Goal: Task Accomplishment & Management: Use online tool/utility

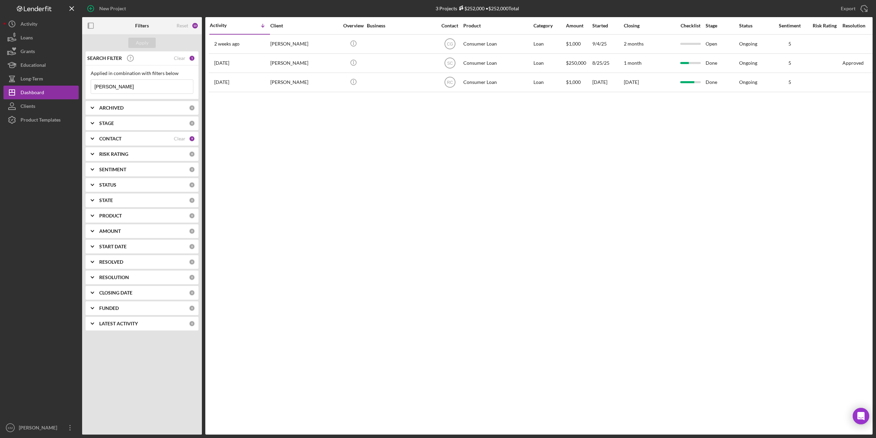
click at [119, 87] on input "[PERSON_NAME]" at bounding box center [142, 87] width 102 height 14
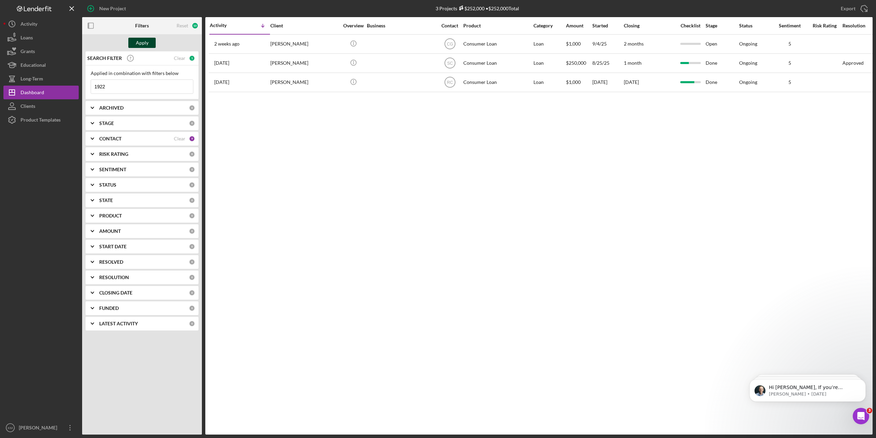
type input "1922"
click at [134, 47] on button "Apply" at bounding box center [141, 43] width 27 height 10
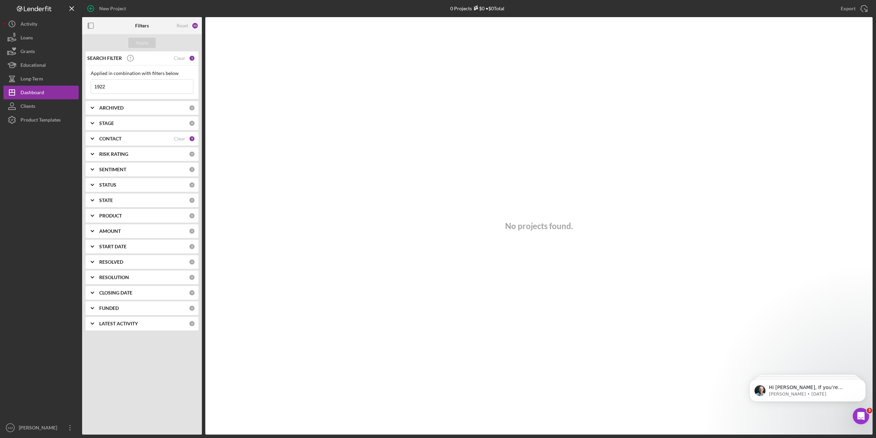
click at [159, 138] on div "CONTACT" at bounding box center [136, 138] width 75 height 5
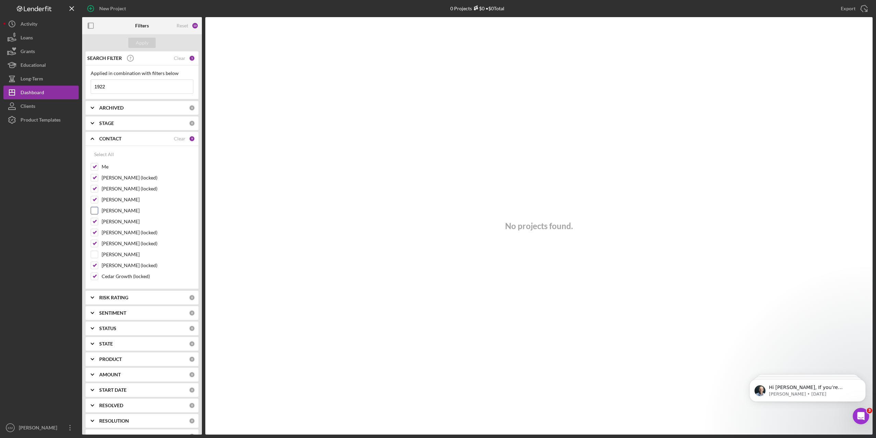
click at [95, 211] on input "[PERSON_NAME]" at bounding box center [94, 210] width 7 height 7
checkbox input "true"
click at [129, 91] on input "1922" at bounding box center [142, 87] width 102 height 14
click at [127, 90] on input "1922" at bounding box center [142, 87] width 102 height 14
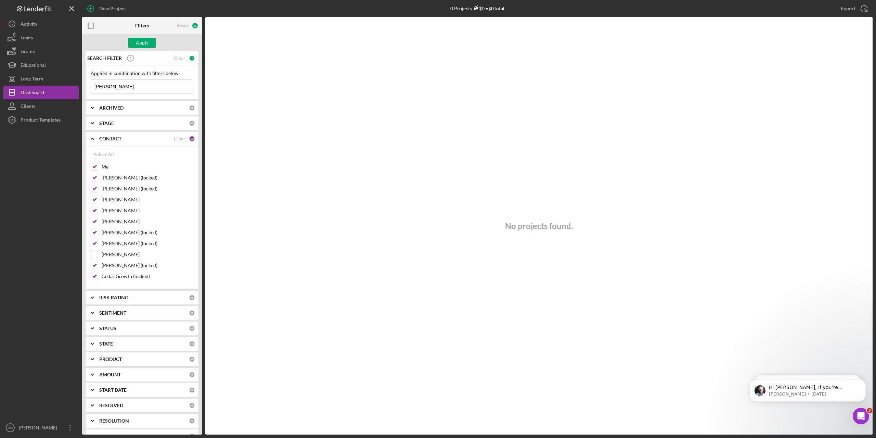
type input "[PERSON_NAME]"
click at [95, 253] on input "[PERSON_NAME]" at bounding box center [94, 254] width 7 height 7
checkbox input "true"
click at [147, 84] on input "[PERSON_NAME]" at bounding box center [142, 87] width 102 height 14
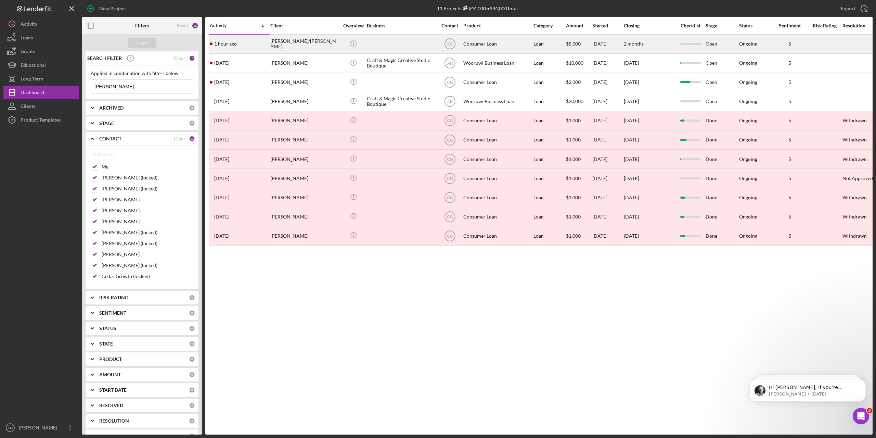
click at [285, 44] on div "[PERSON_NAME]/[PERSON_NAME]" at bounding box center [304, 44] width 68 height 18
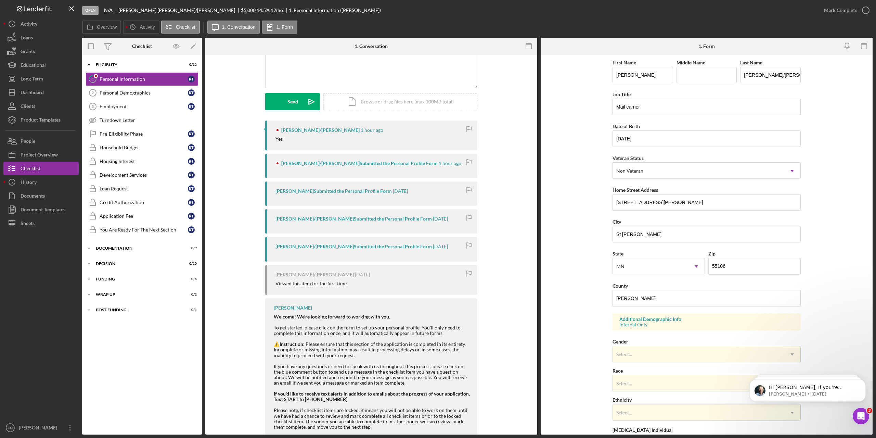
scroll to position [86, 0]
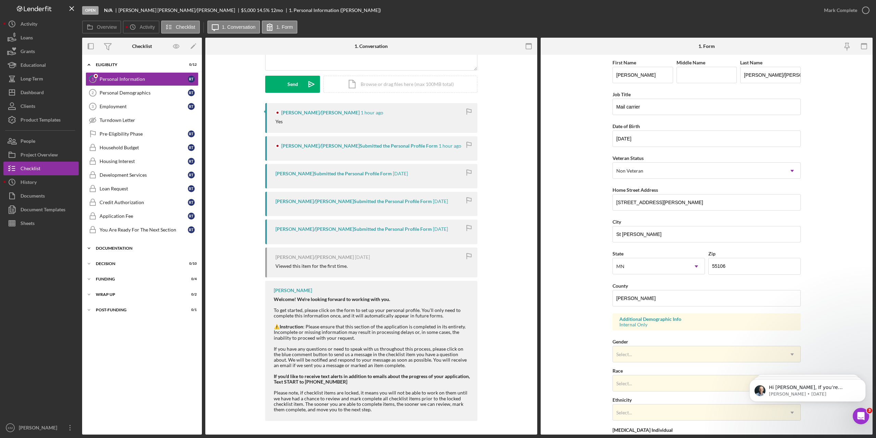
click at [91, 248] on icon "Icon/Expander" at bounding box center [89, 248] width 14 height 14
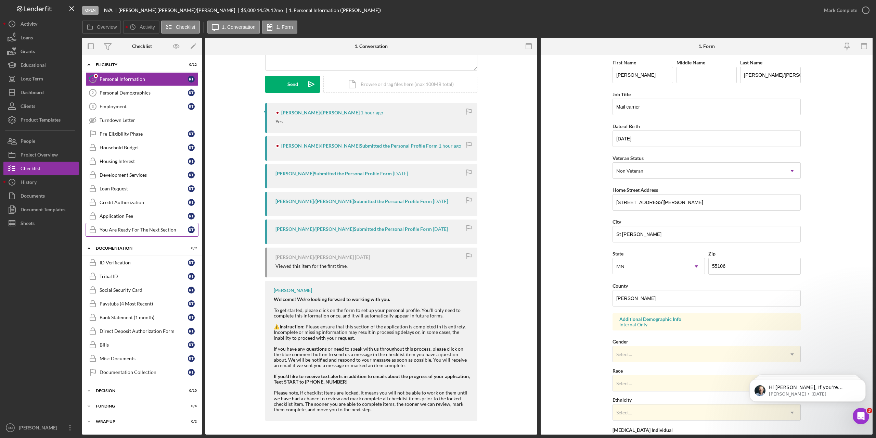
scroll to position [13, 0]
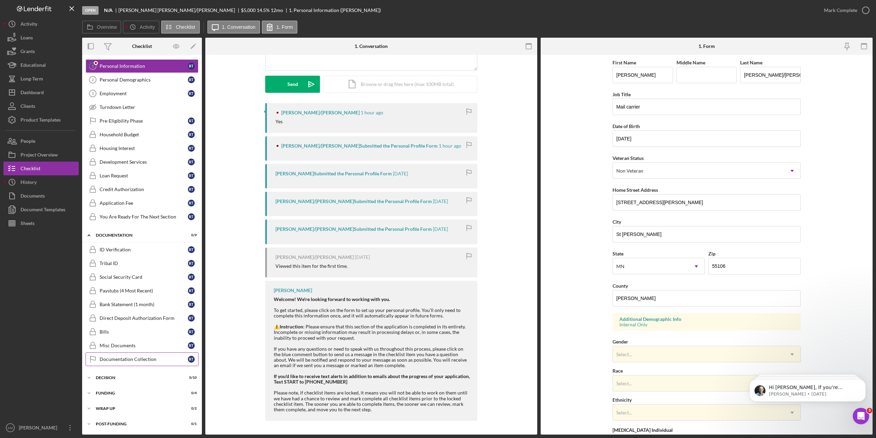
click at [117, 360] on div "Documentation Collection" at bounding box center [144, 358] width 88 height 5
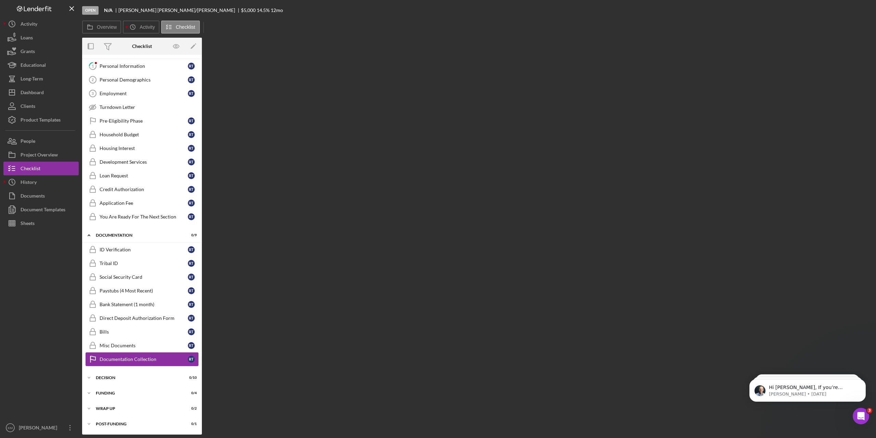
scroll to position [12, 0]
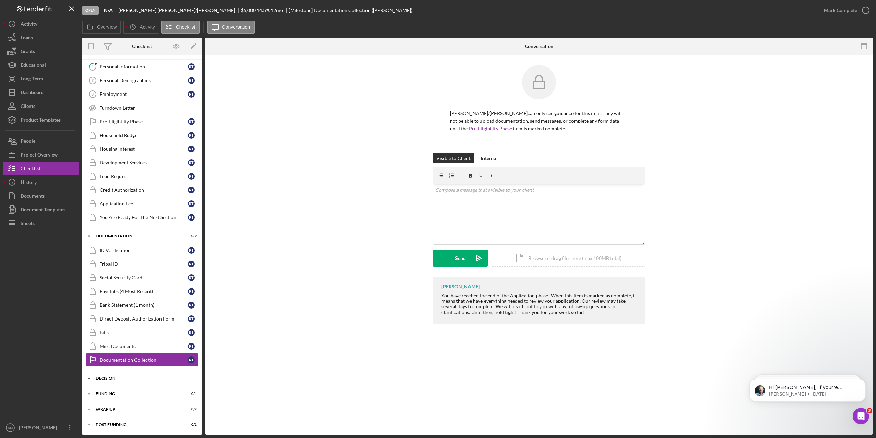
click at [87, 376] on icon "Icon/Expander" at bounding box center [89, 378] width 14 height 14
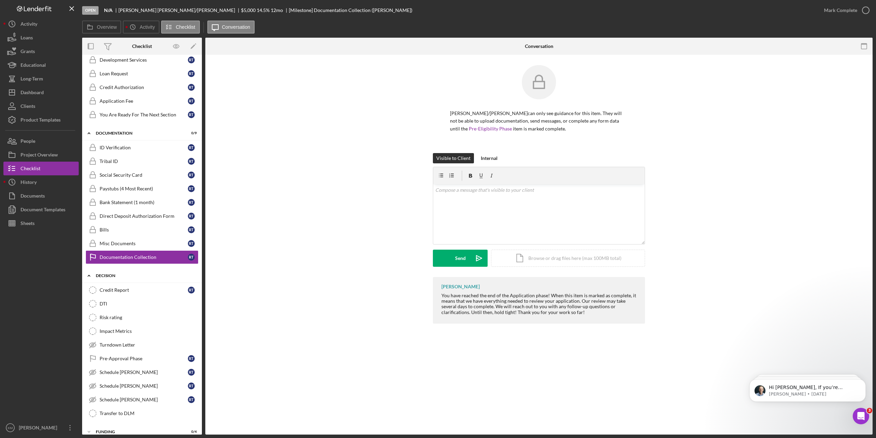
scroll to position [154, 0]
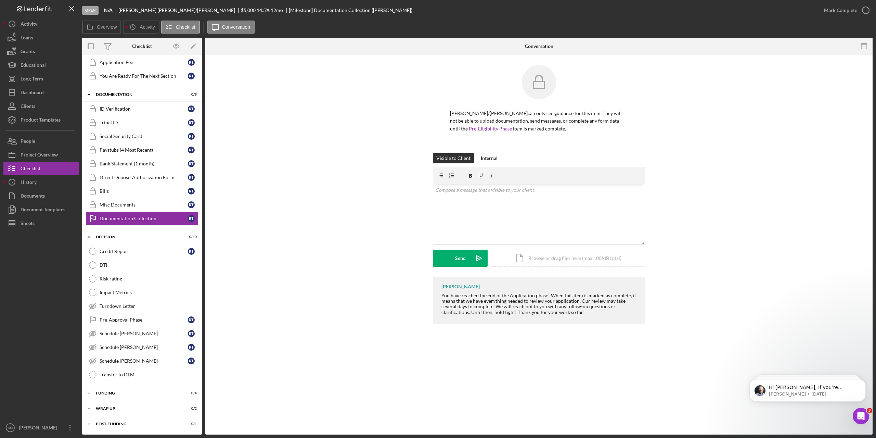
click at [310, 304] on div "[PERSON_NAME] You have reached the end of the Application phase! When this item…" at bounding box center [539, 302] width 647 height 50
